Goal: Information Seeking & Learning: Learn about a topic

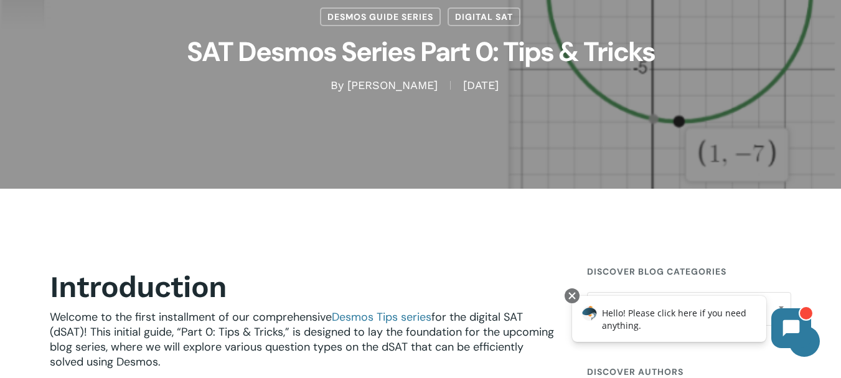
scroll to position [144, 0]
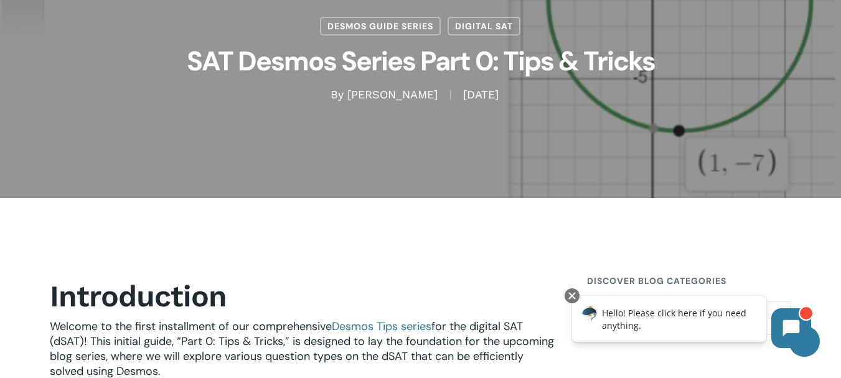
drag, startPoint x: 840, startPoint y: 47, endPoint x: 845, endPoint y: 69, distance: 22.3
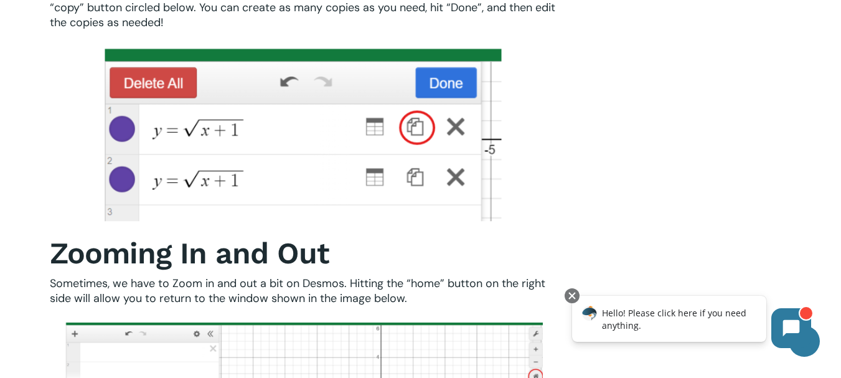
scroll to position [4890, 0]
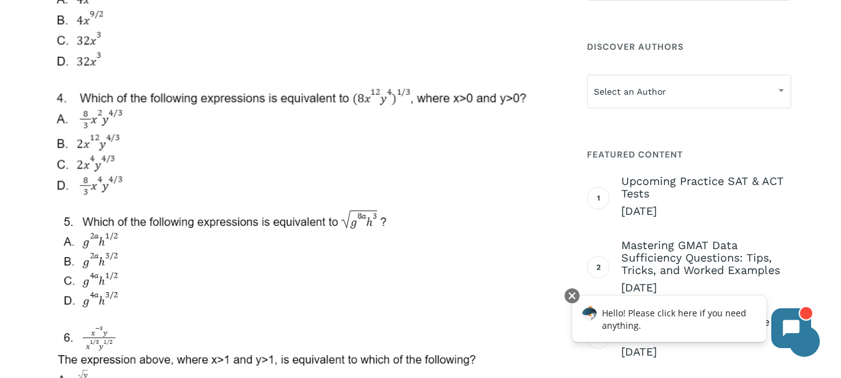
scroll to position [5220, 0]
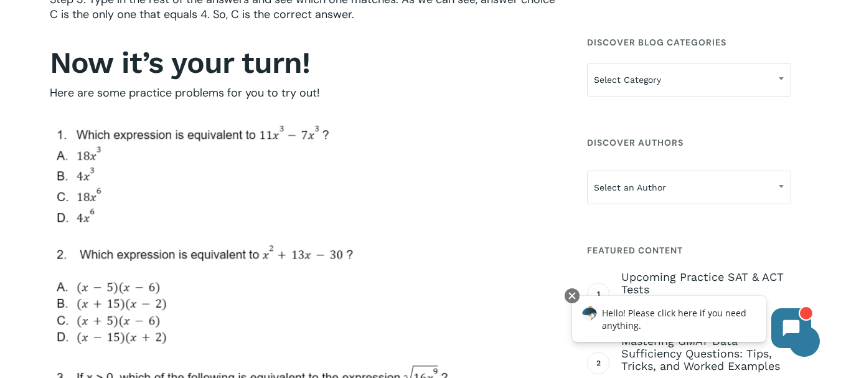
scroll to position [4822, 0]
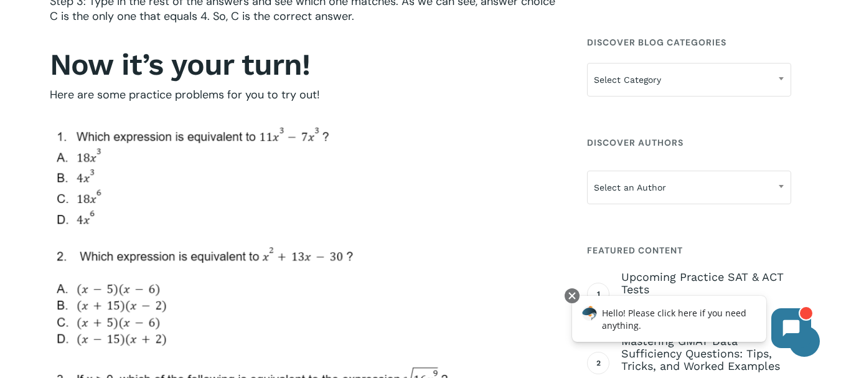
click at [283, 139] on img at bounding box center [289, 360] width 478 height 482
drag, startPoint x: 281, startPoint y: 136, endPoint x: 269, endPoint y: 134, distance: 12.6
click at [277, 134] on img at bounding box center [289, 360] width 478 height 482
click at [258, 154] on img at bounding box center [289, 360] width 478 height 482
click at [276, 141] on img at bounding box center [289, 360] width 478 height 482
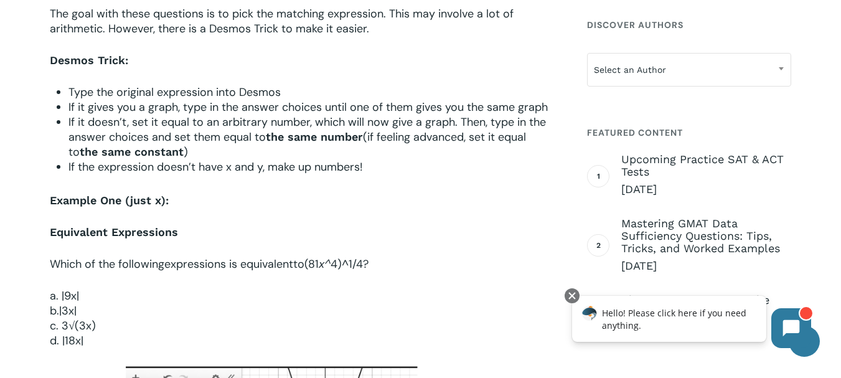
scroll to position [838, 0]
